Goal: Transaction & Acquisition: Purchase product/service

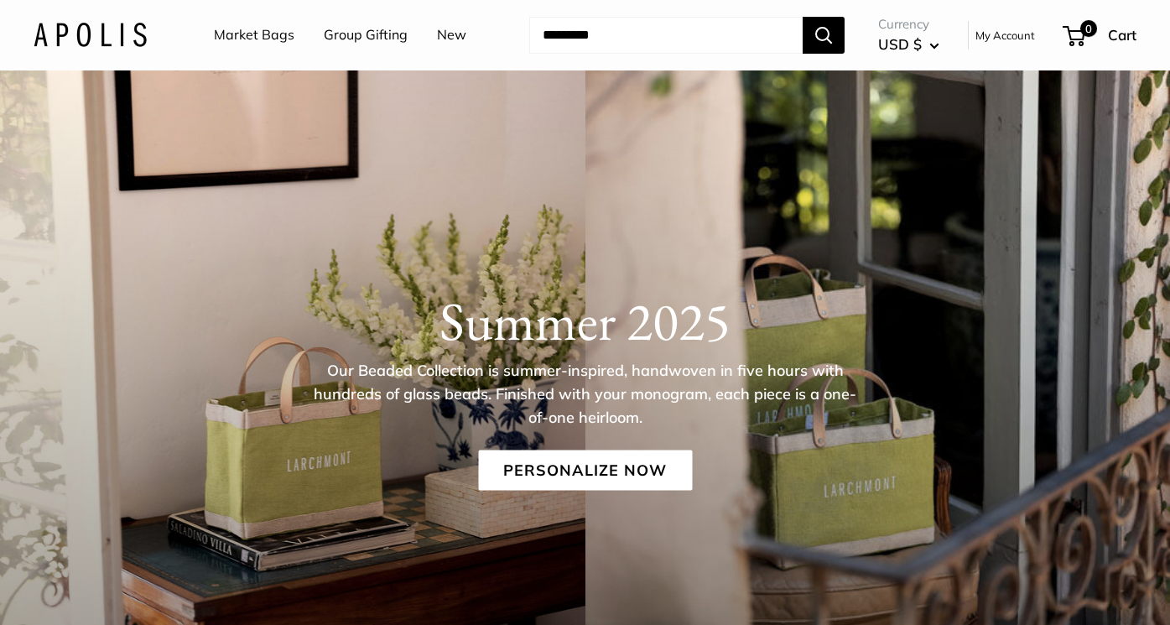
scroll to position [80, 0]
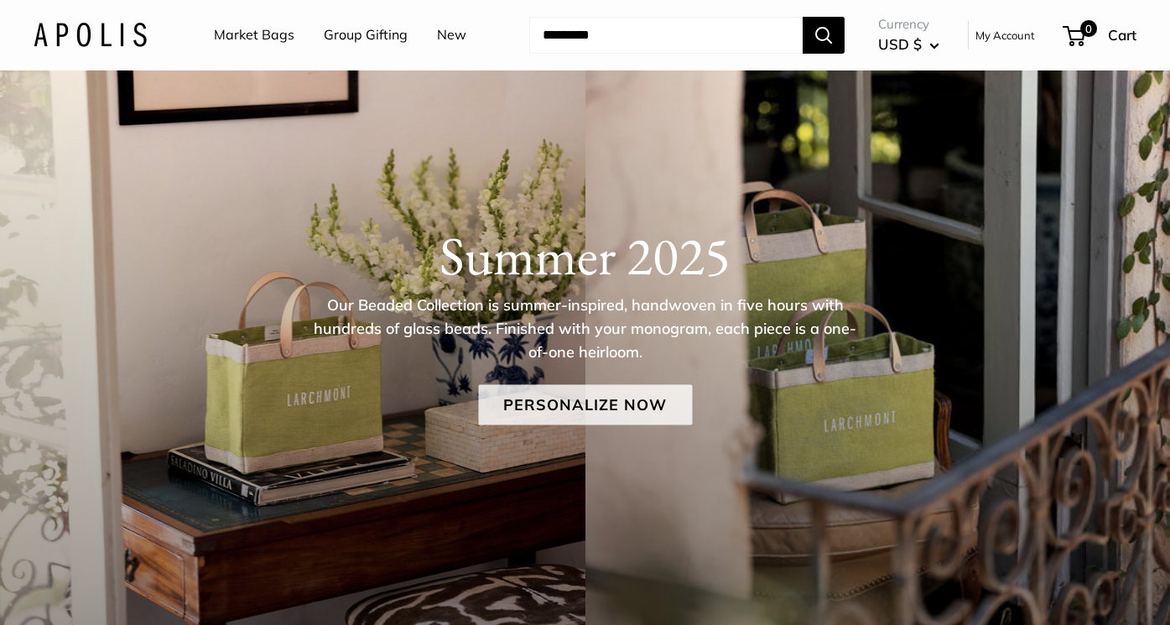
click at [619, 411] on link "Personalize Now" at bounding box center [585, 404] width 214 height 40
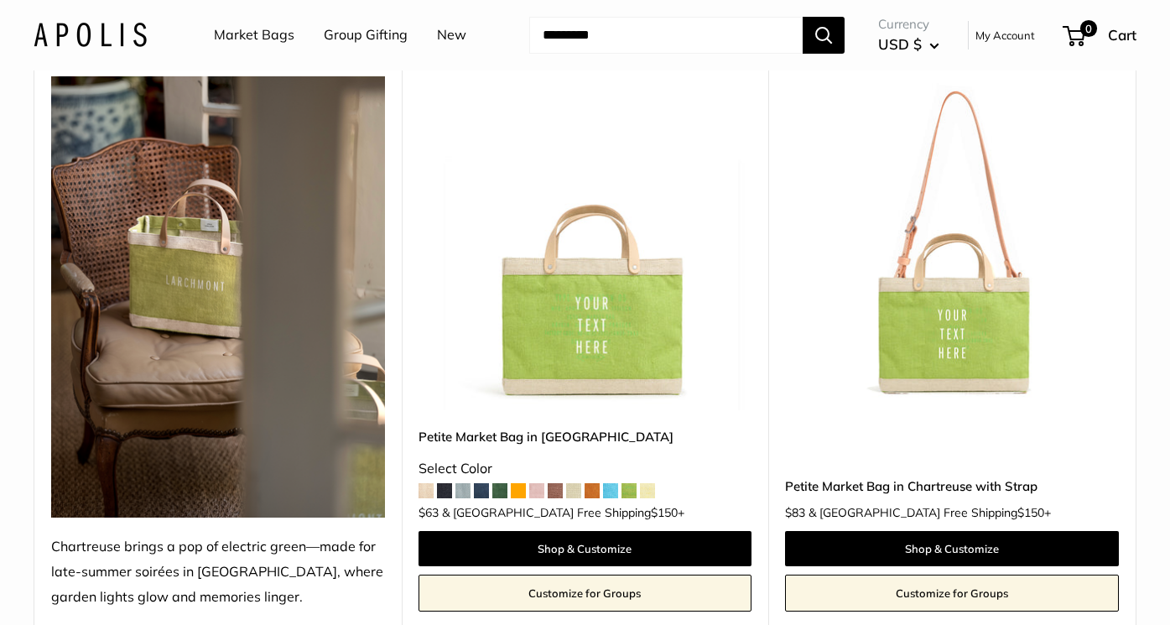
scroll to position [227, 0]
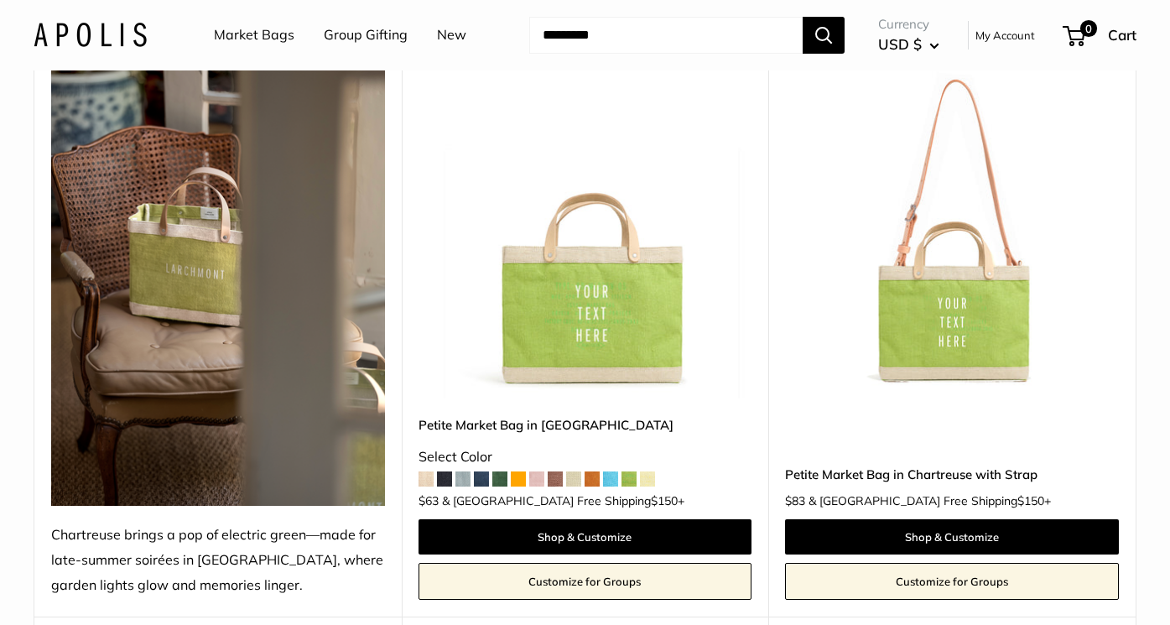
click at [0, 0] on img at bounding box center [0, 0] width 0 height 0
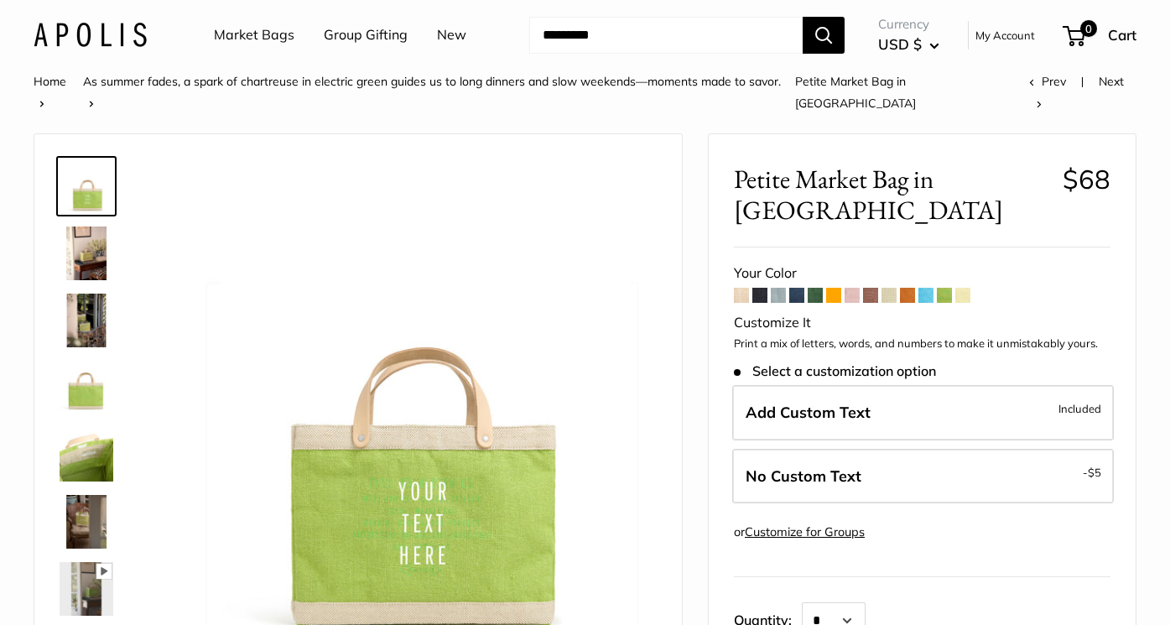
scroll to position [19, 0]
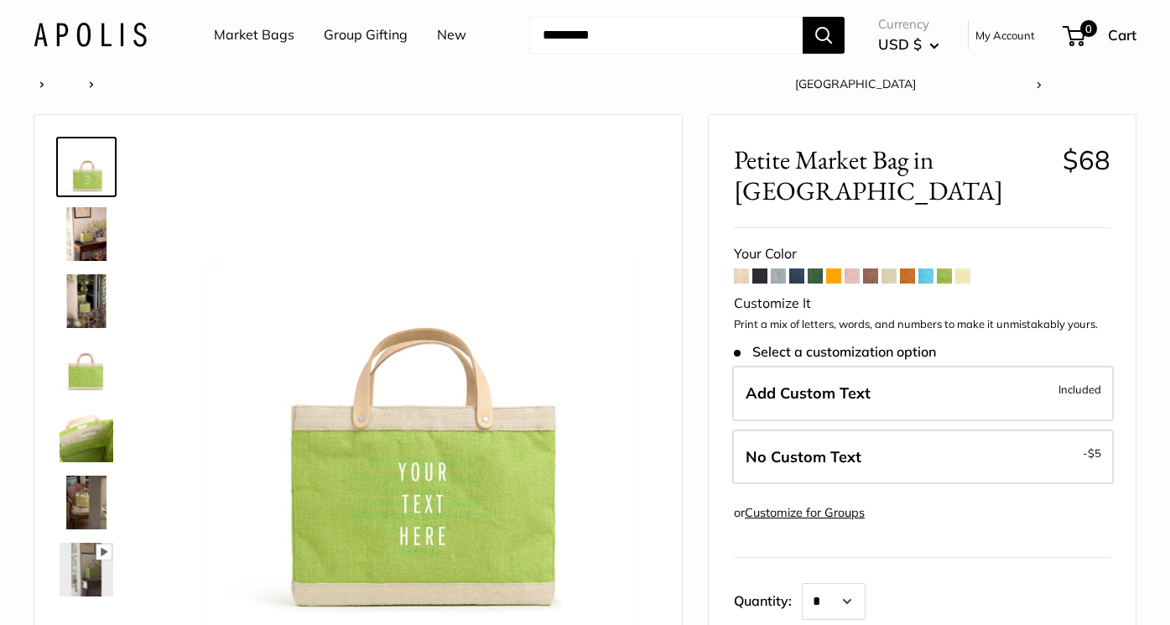
click at [742, 268] on span at bounding box center [741, 275] width 15 height 15
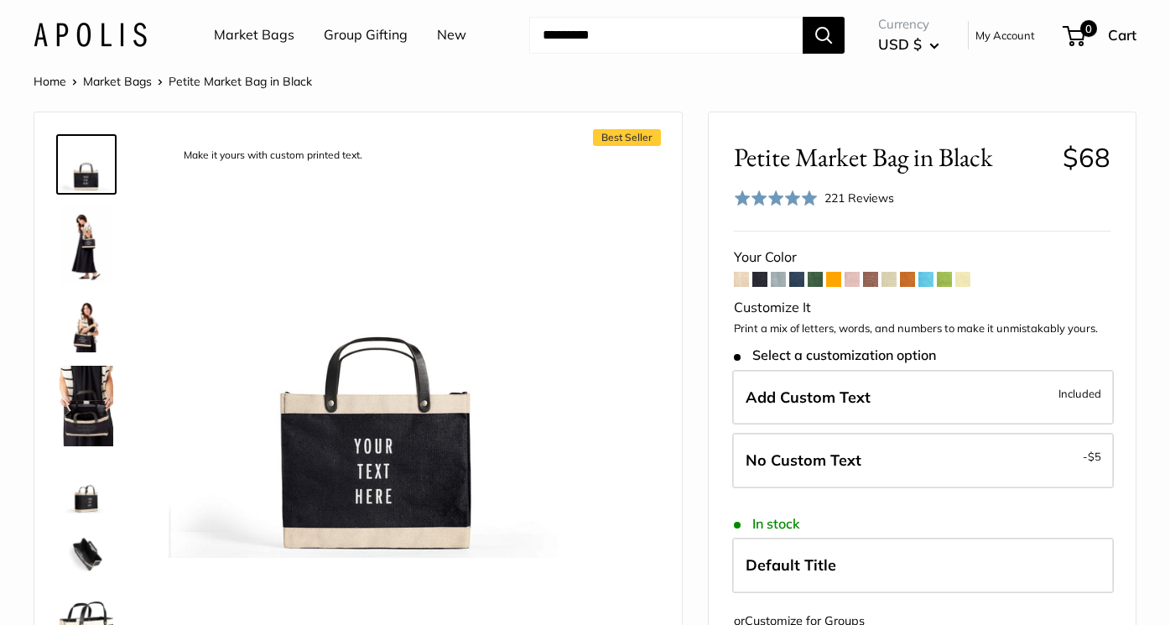
click at [776, 281] on span at bounding box center [778, 279] width 15 height 15
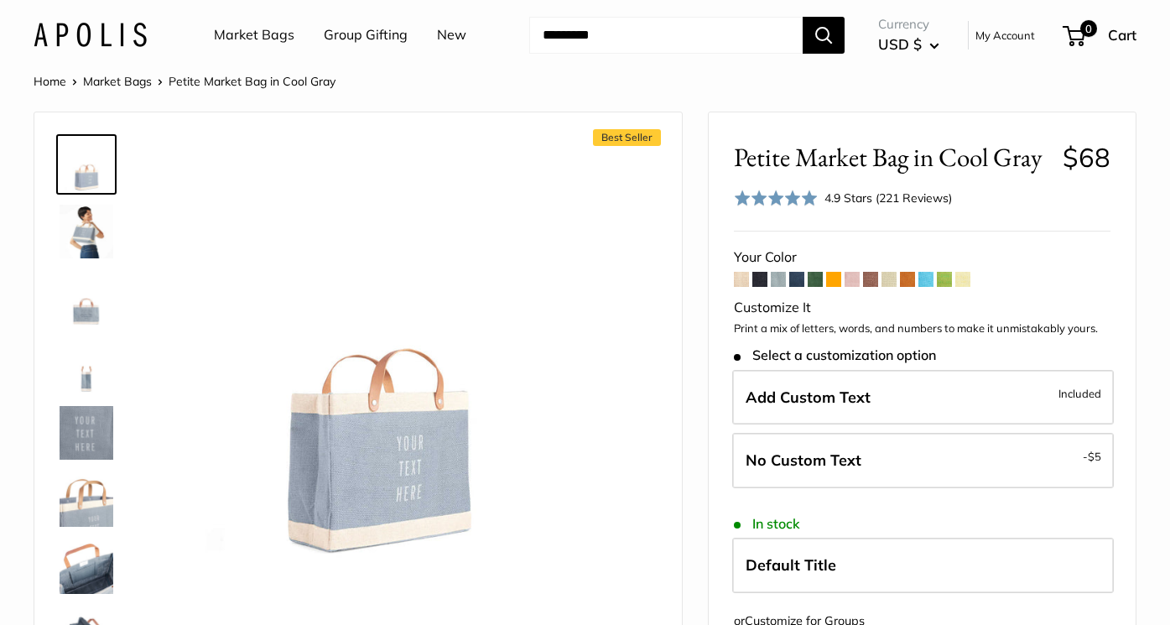
click at [797, 278] on span at bounding box center [796, 279] width 15 height 15
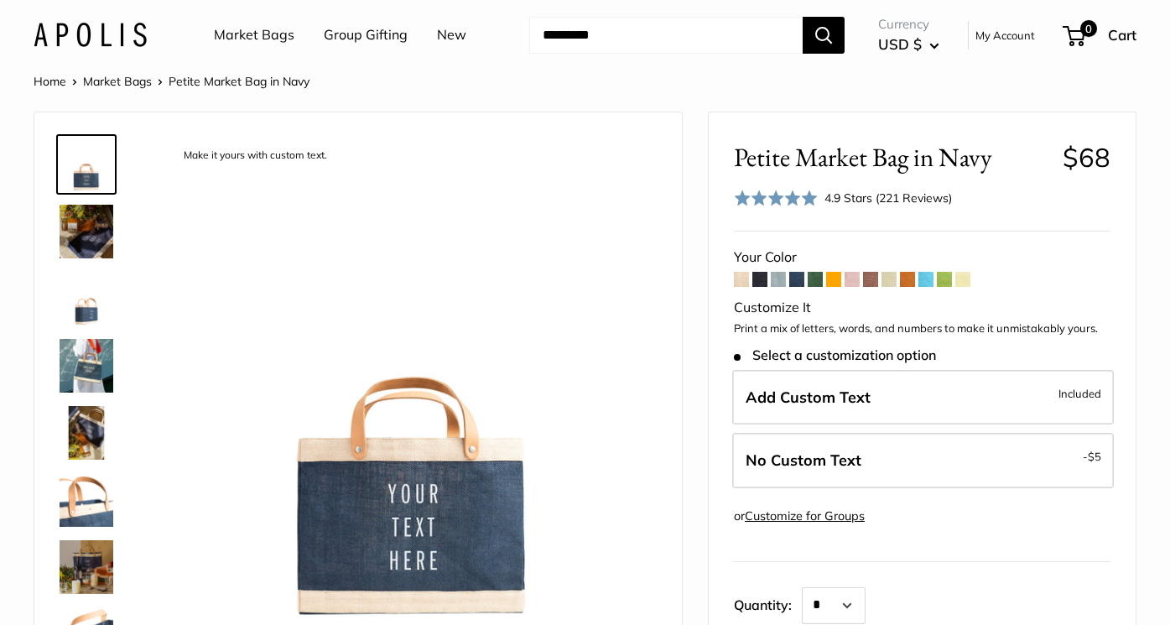
click at [818, 277] on span at bounding box center [814, 279] width 15 height 15
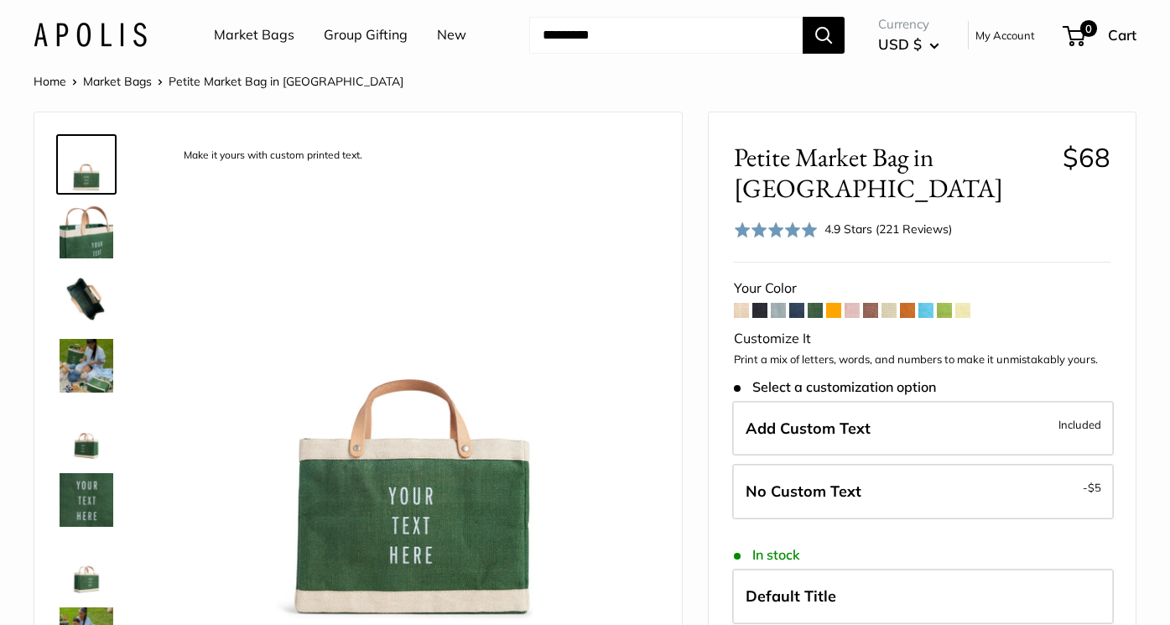
scroll to position [19, 0]
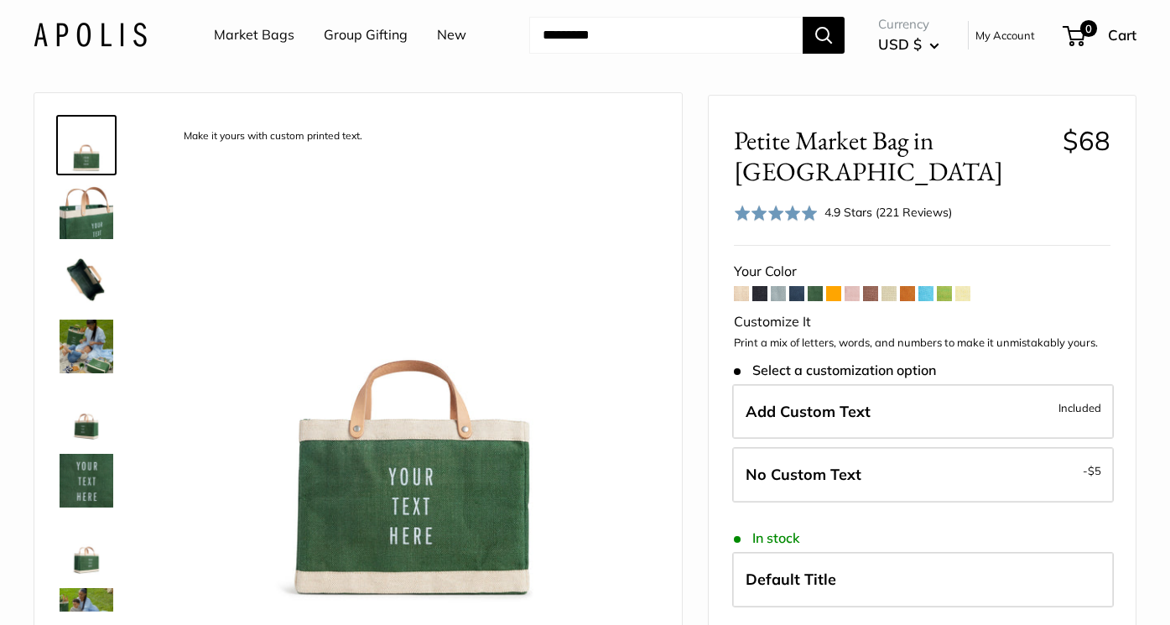
click span
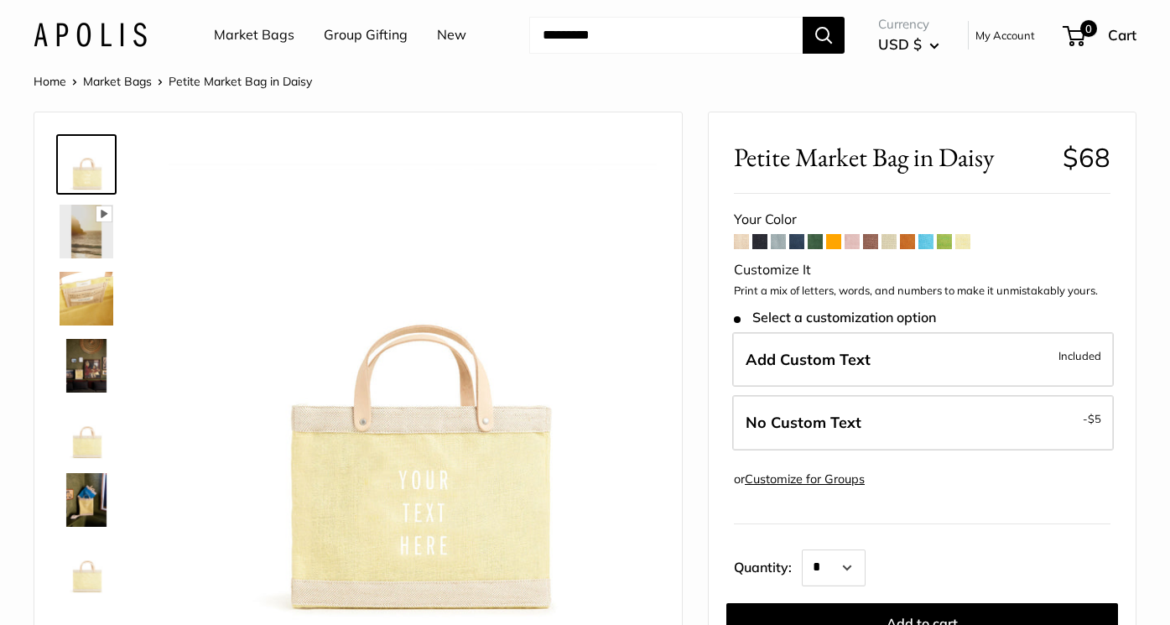
click at [777, 244] on span at bounding box center [778, 241] width 15 height 15
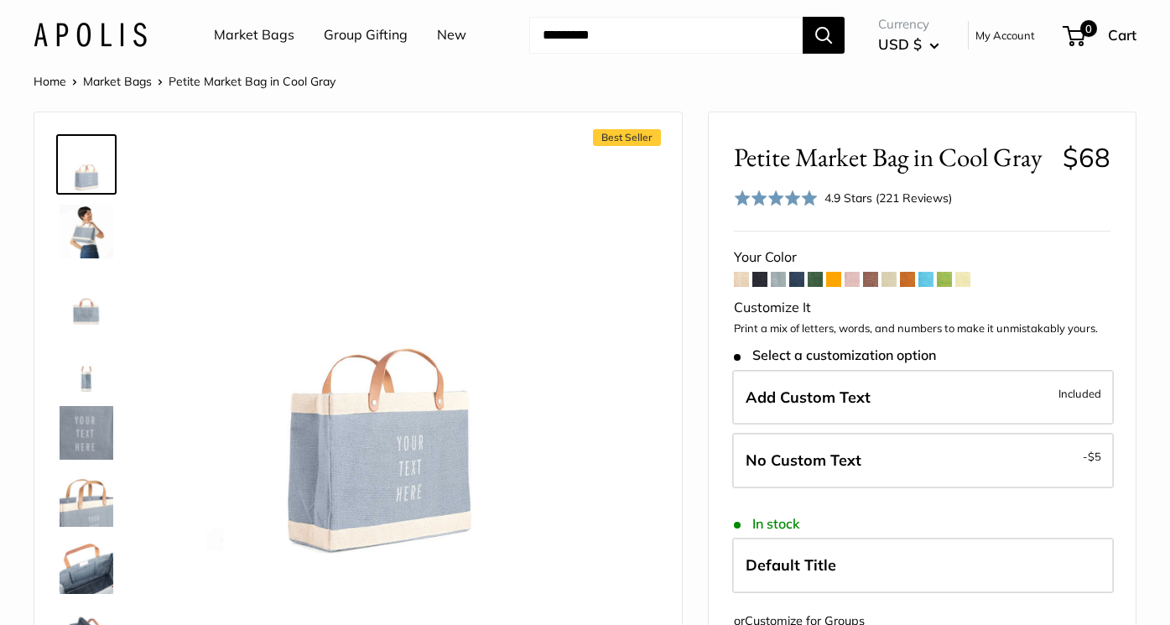
click at [946, 278] on span at bounding box center [944, 279] width 15 height 15
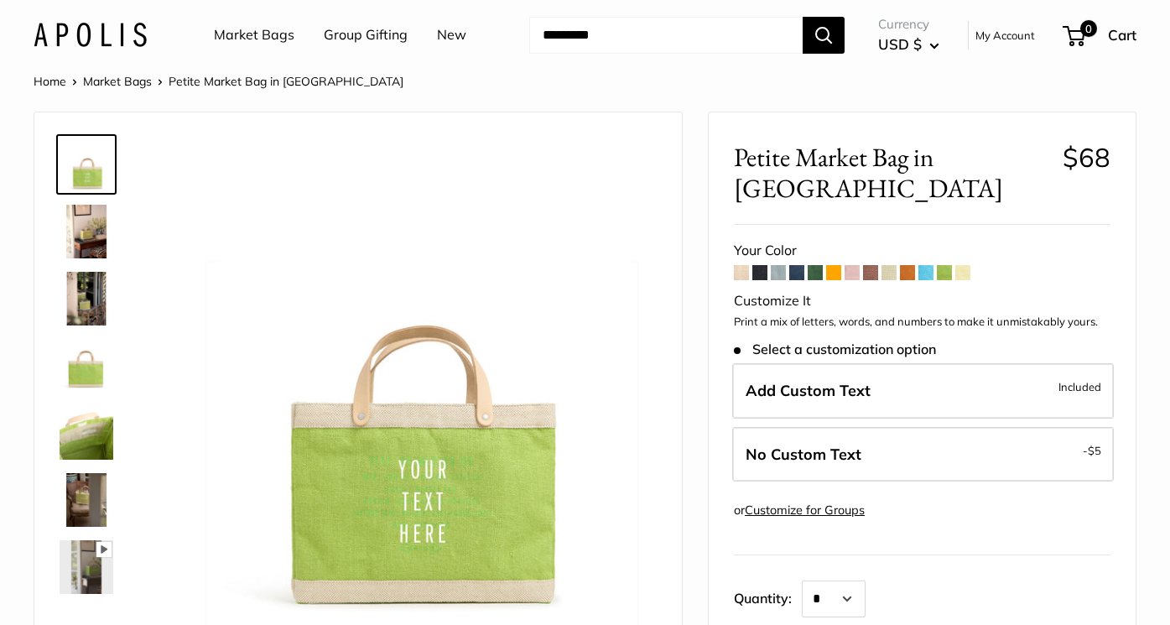
click at [91, 236] on img at bounding box center [87, 232] width 54 height 54
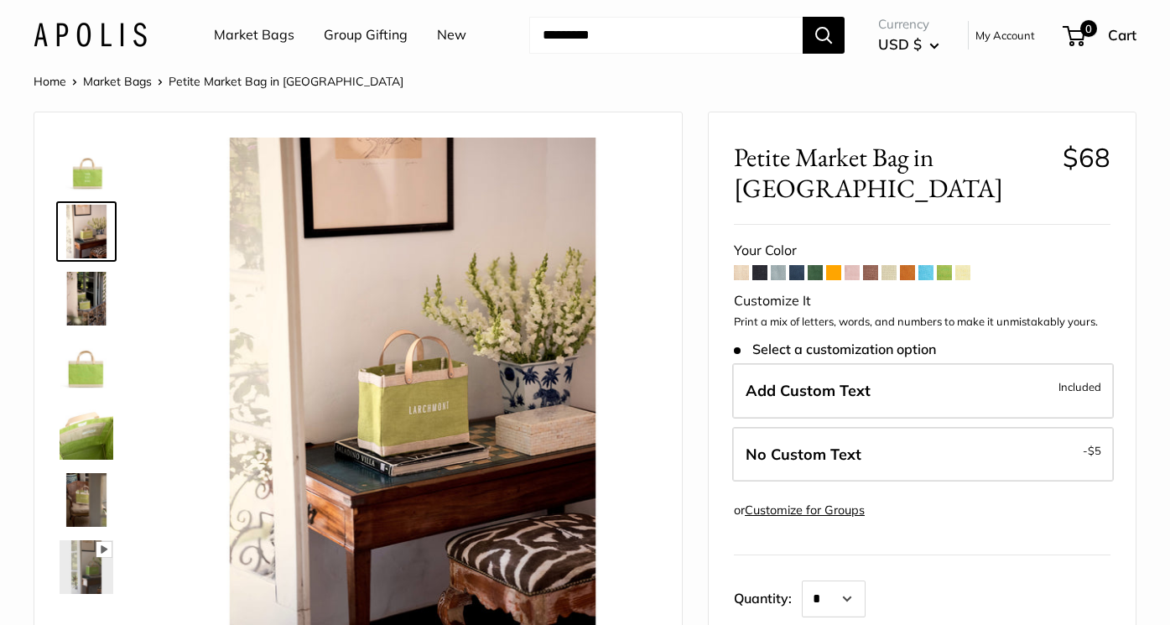
click at [86, 303] on img at bounding box center [87, 299] width 54 height 54
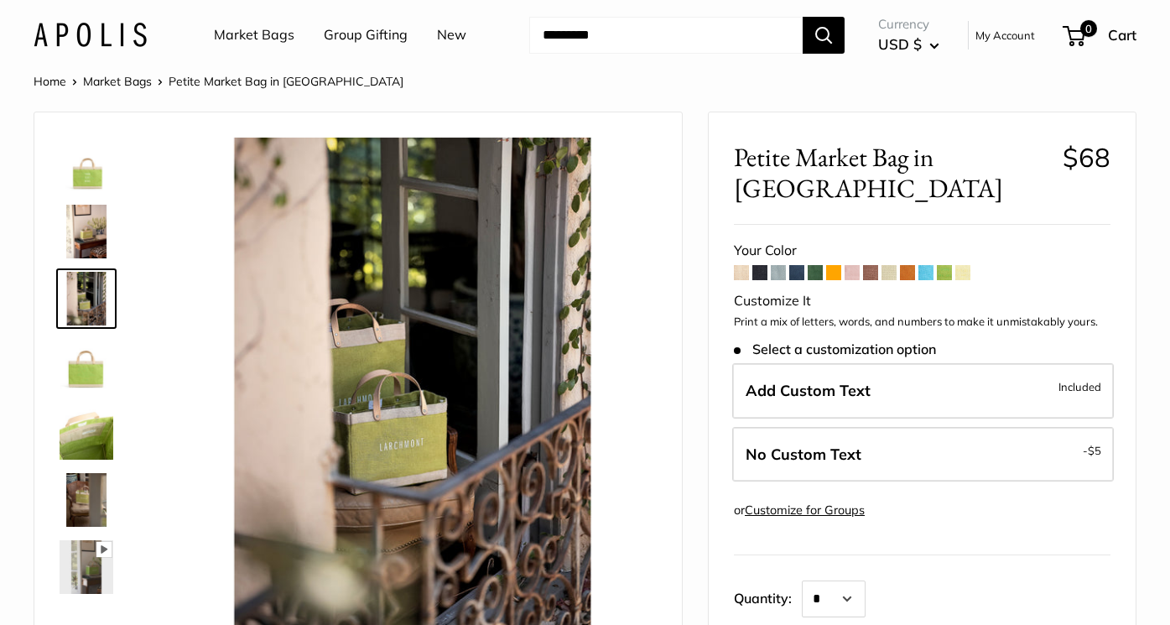
click at [82, 334] on div at bounding box center [93, 365] width 80 height 476
click at [88, 374] on img at bounding box center [87, 366] width 54 height 54
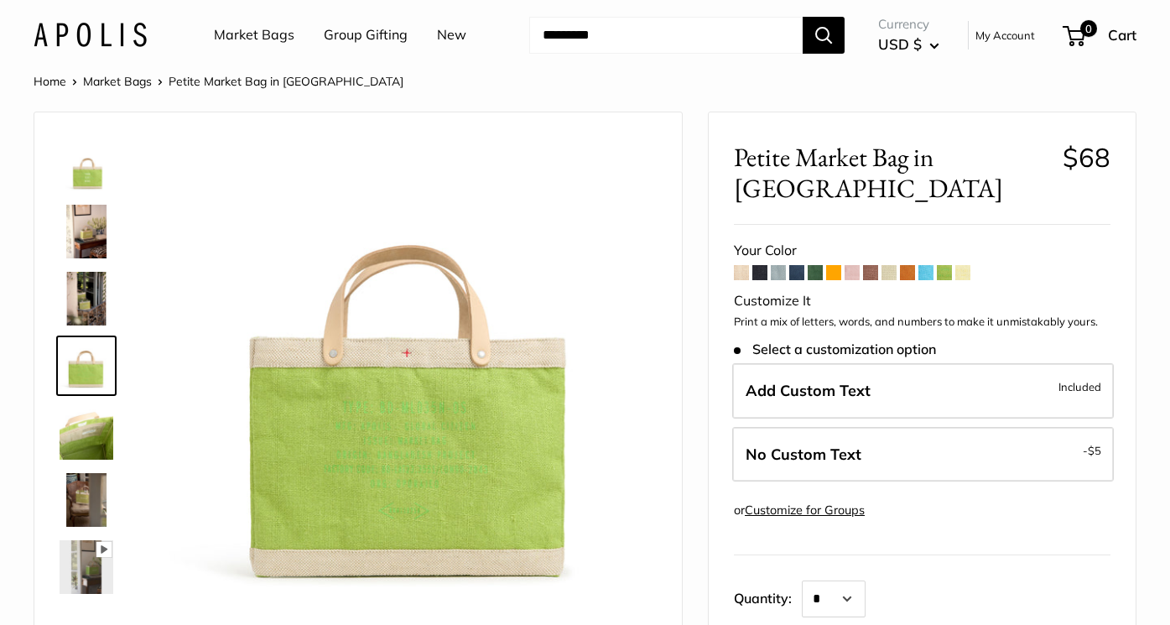
click at [94, 488] on img at bounding box center [87, 500] width 54 height 54
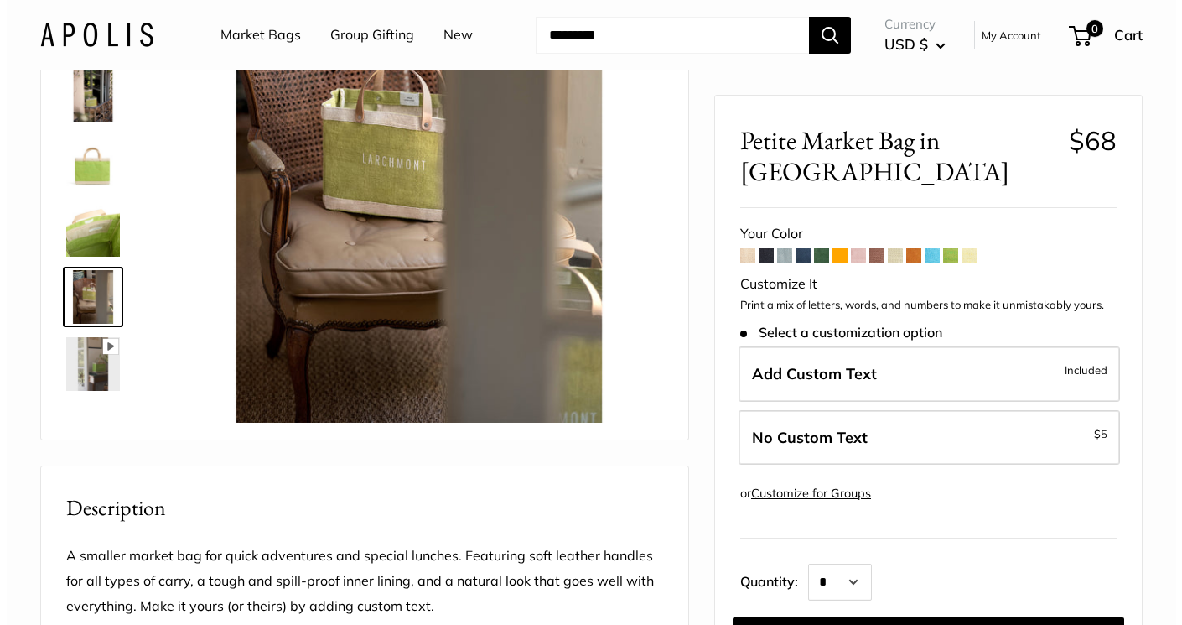
scroll to position [200, 0]
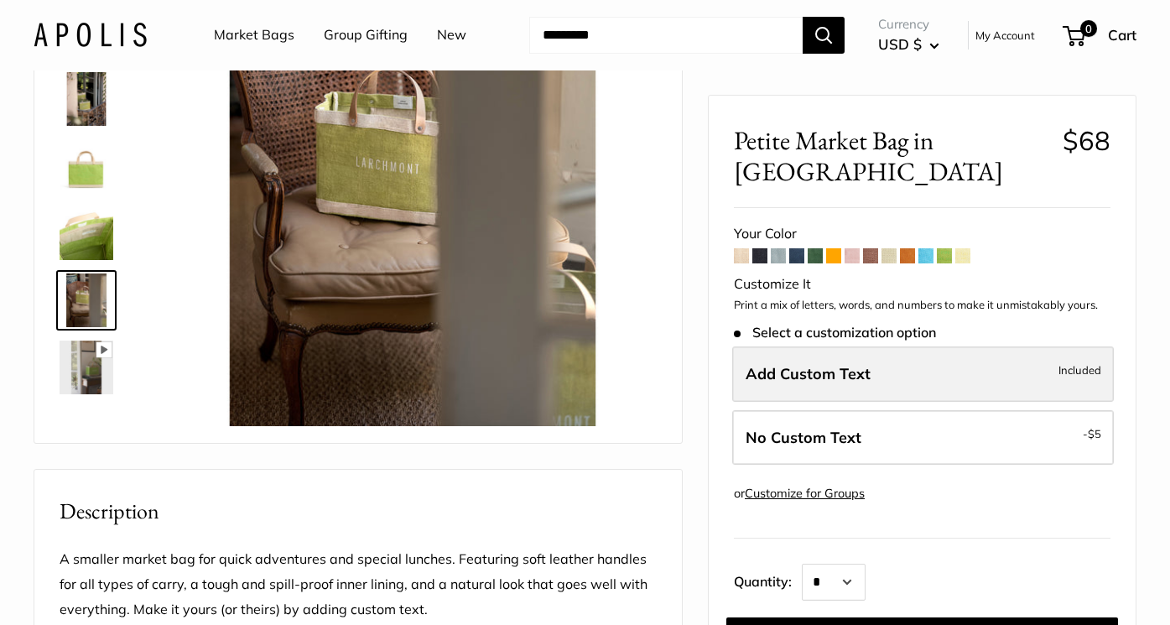
click at [859, 364] on span "Add Custom Text" at bounding box center [807, 373] width 125 height 19
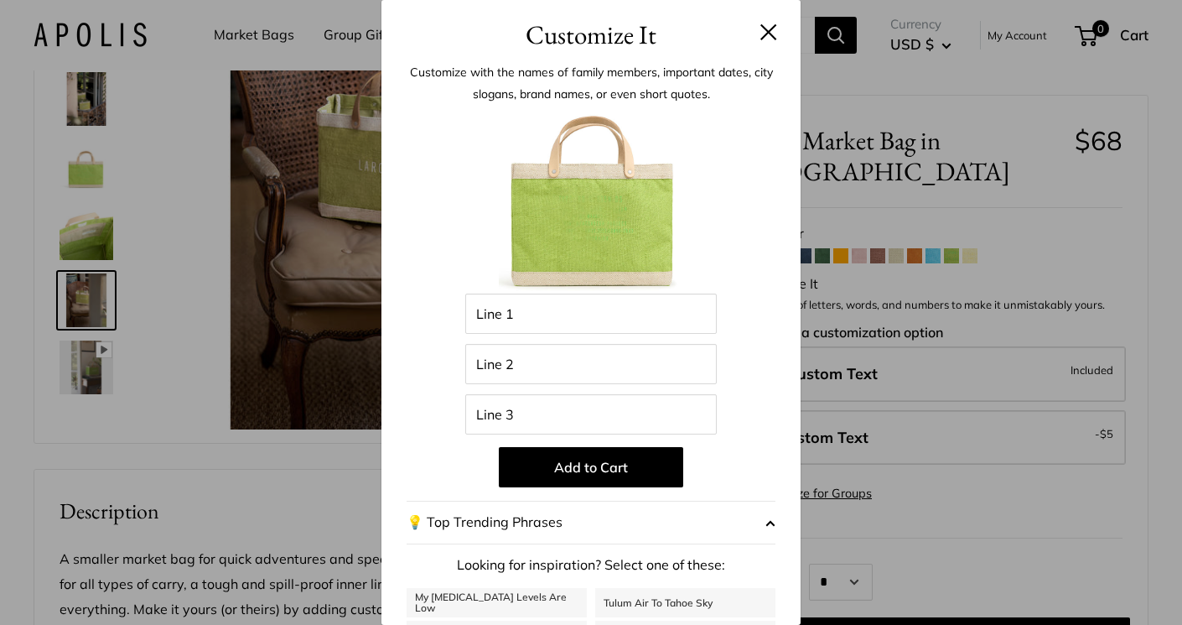
click at [766, 523] on span "button" at bounding box center [771, 522] width 10 height 25
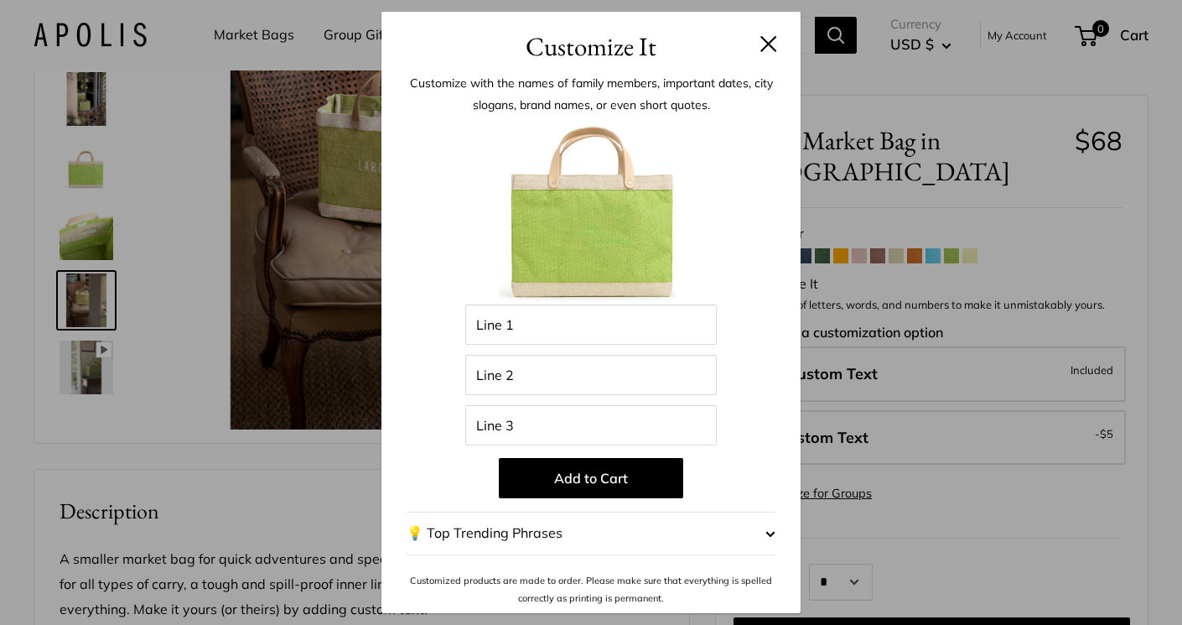
click at [771, 536] on span "button" at bounding box center [771, 533] width 10 height 25
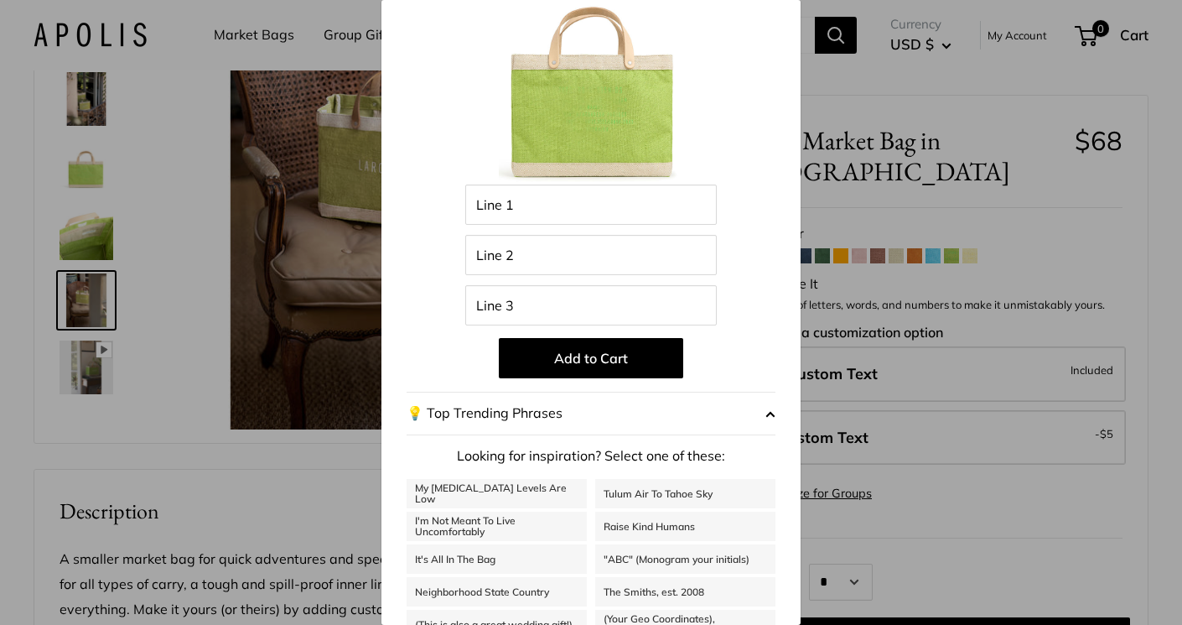
scroll to position [171, 0]
